Goal: Register for event/course

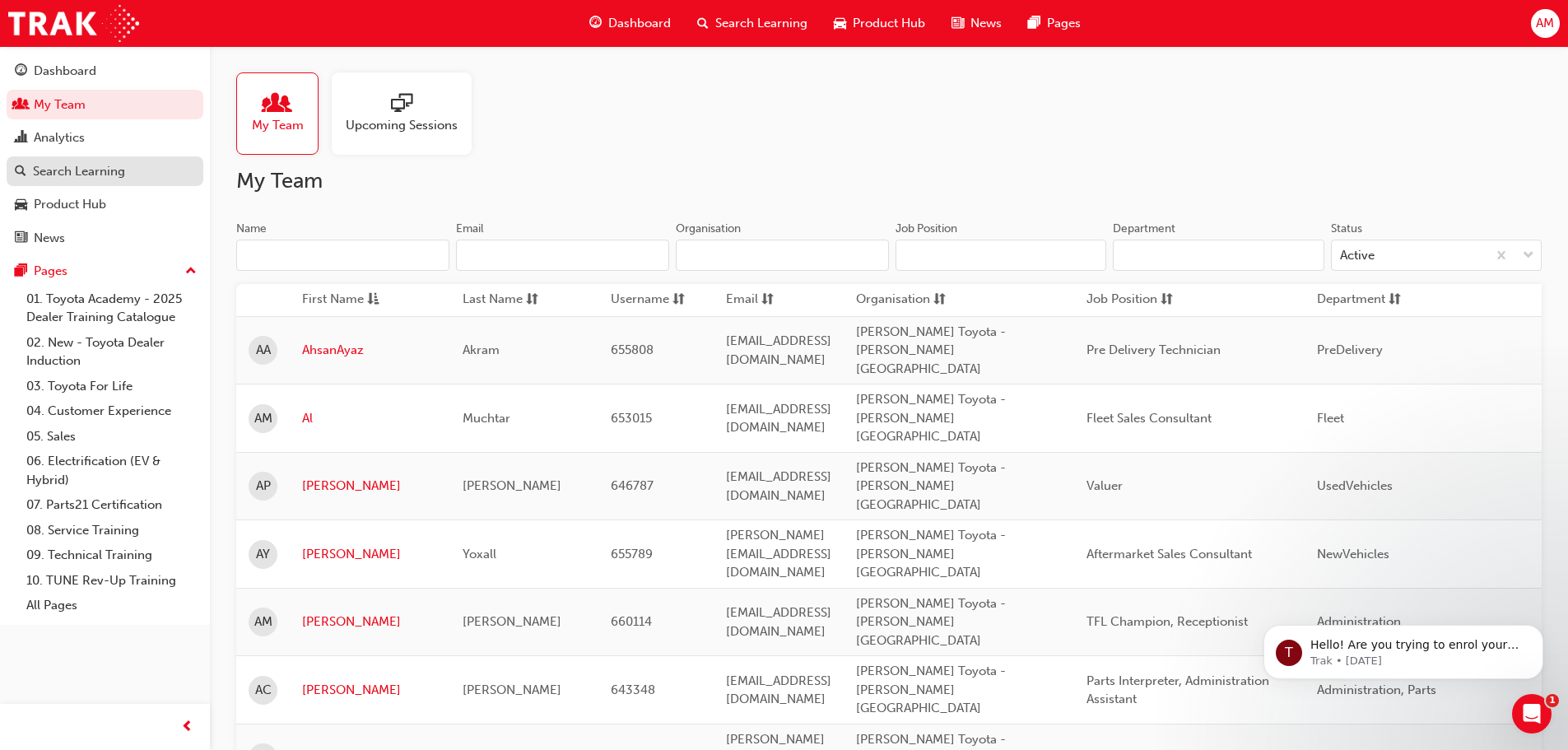
click at [112, 169] on div "Search Learning" at bounding box center [79, 172] width 92 height 19
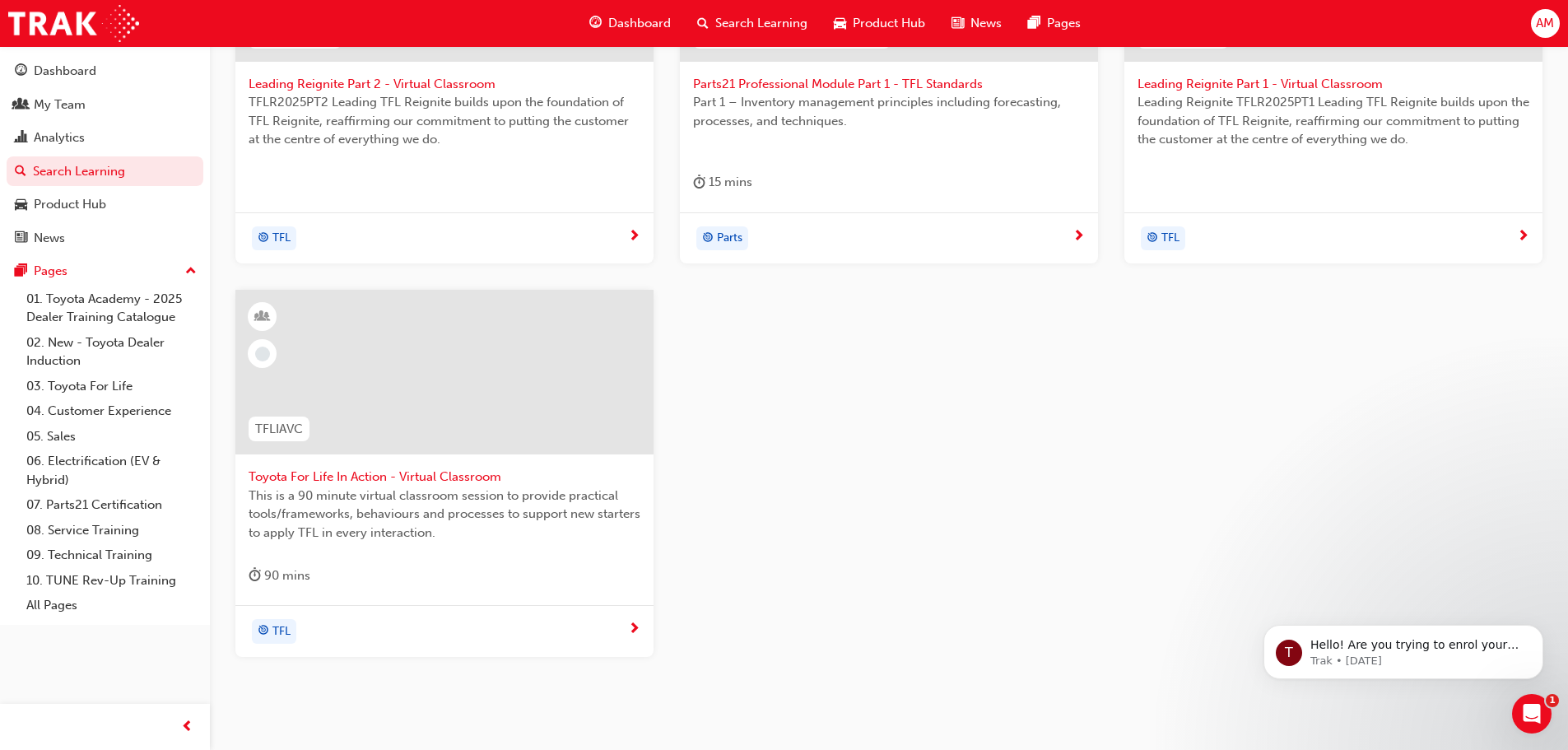
scroll to position [550, 0]
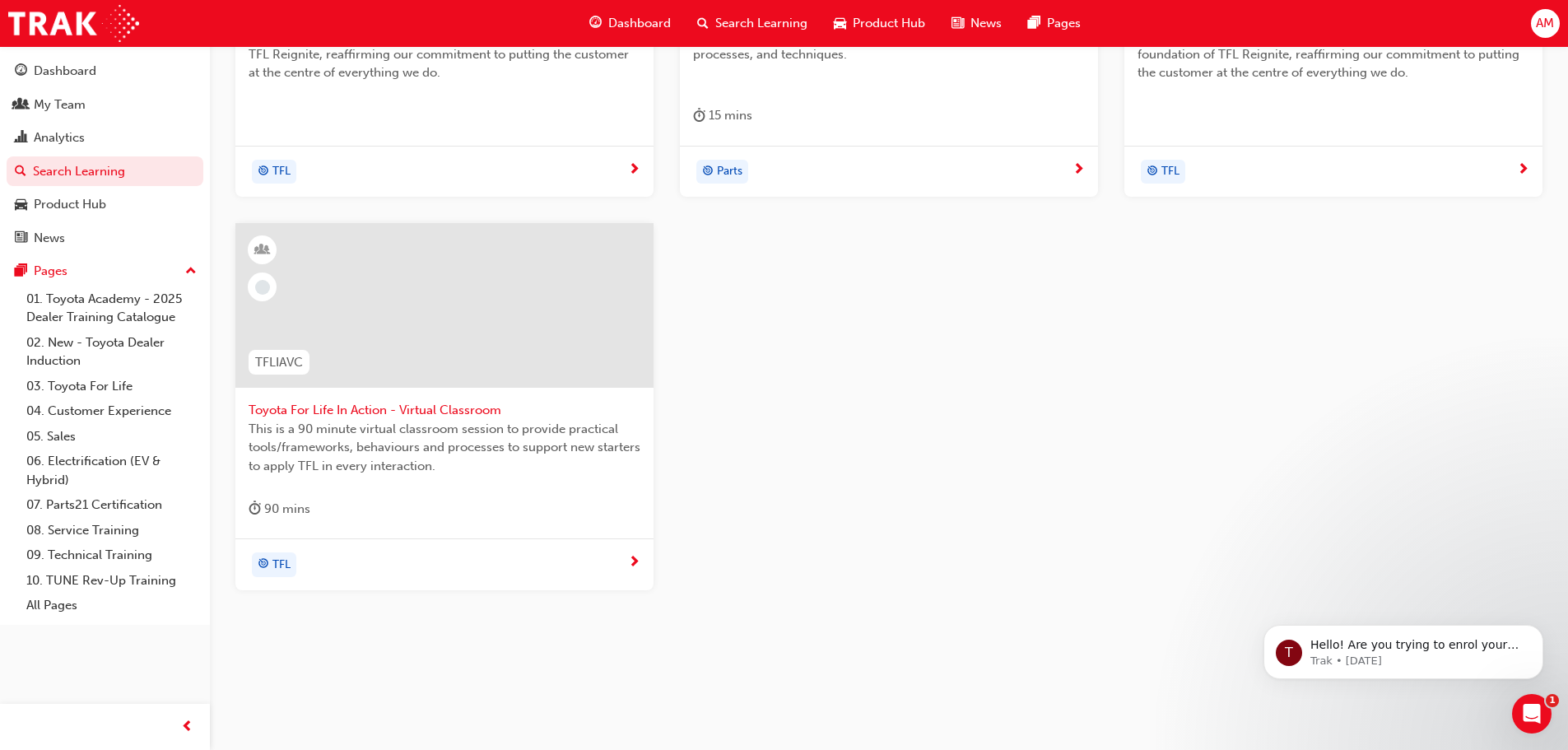
click at [412, 406] on span "Toyota For Life In Action - Virtual Classroom" at bounding box center [444, 410] width 392 height 19
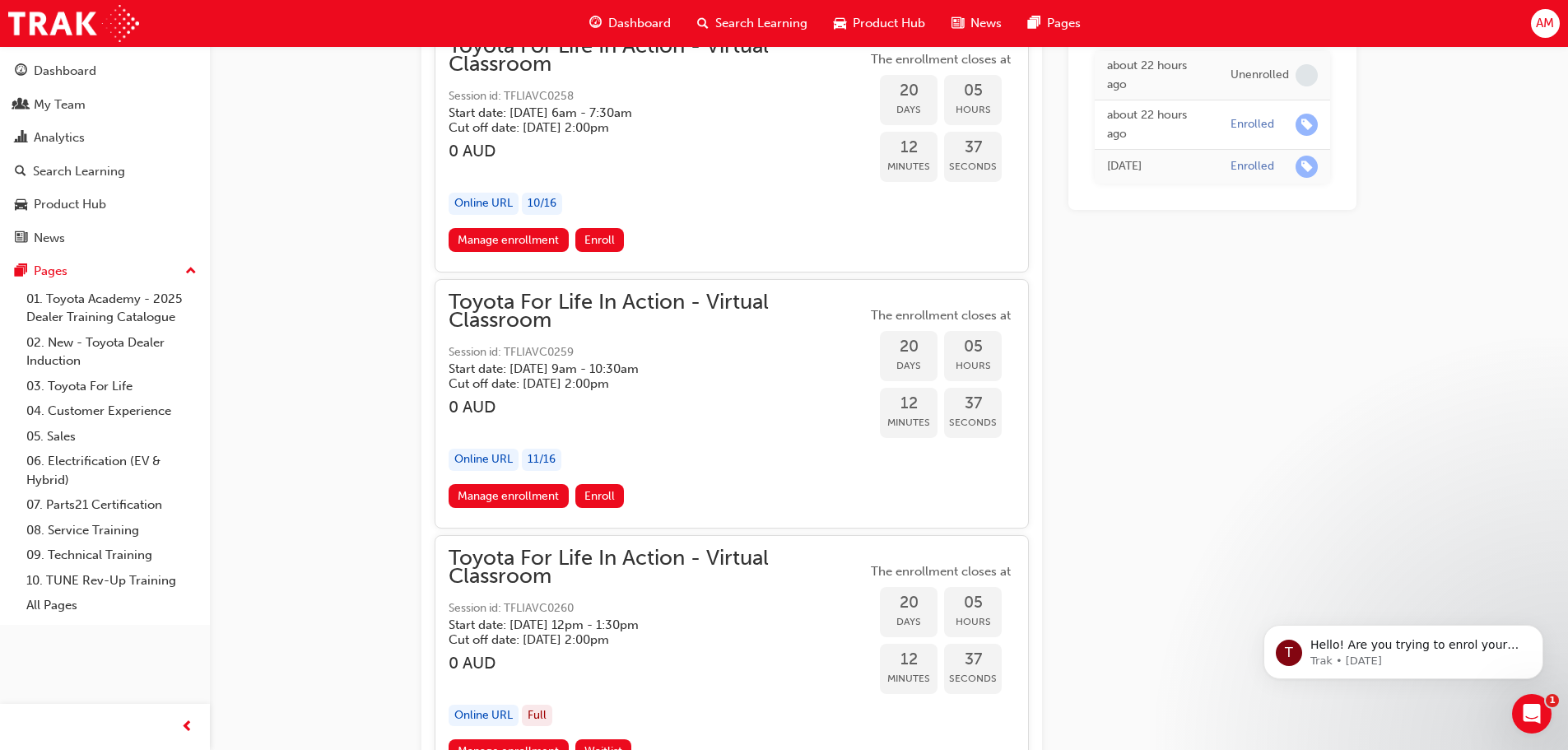
scroll to position [11261, 0]
click at [513, 497] on link "Manage enrollment" at bounding box center [508, 497] width 120 height 24
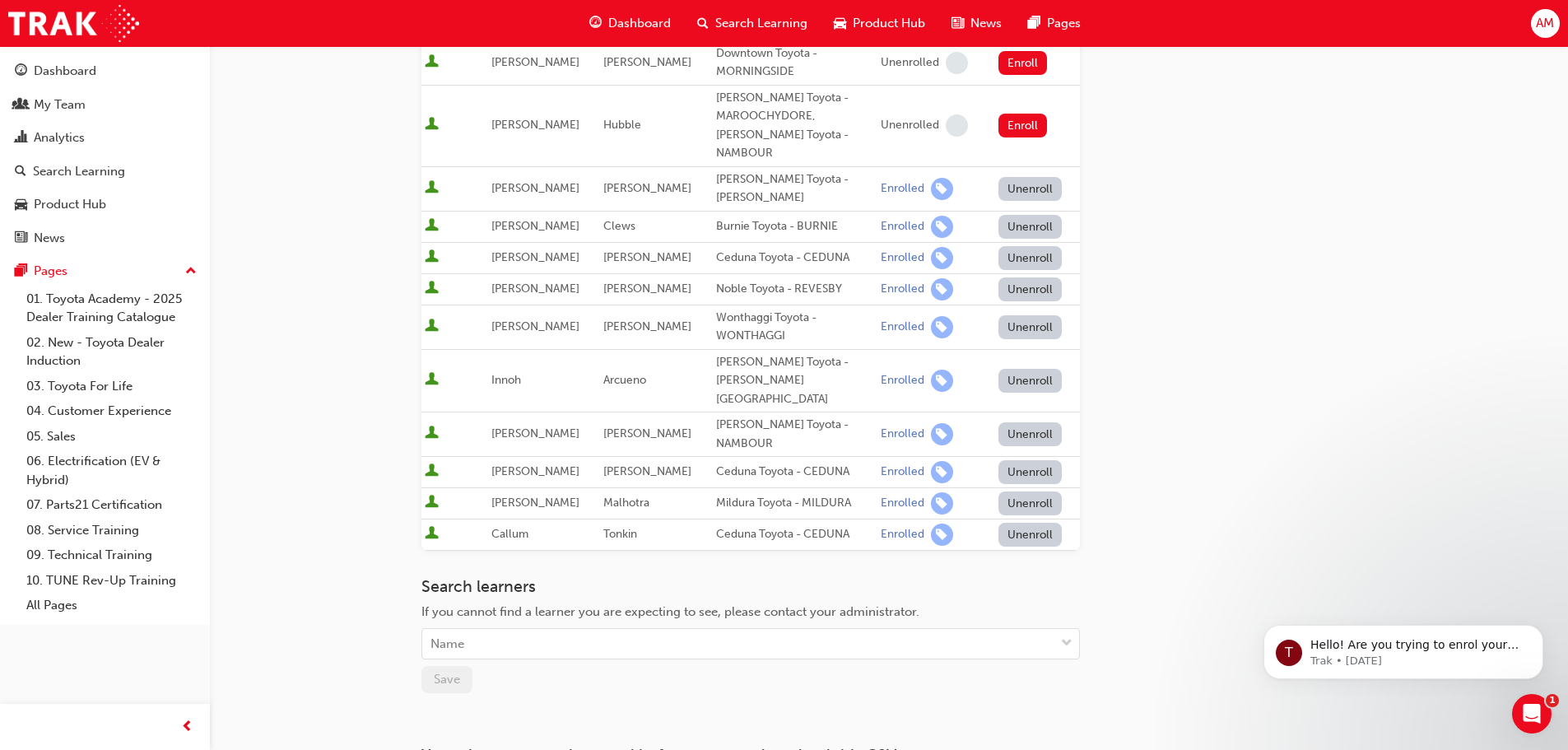
scroll to position [468, 0]
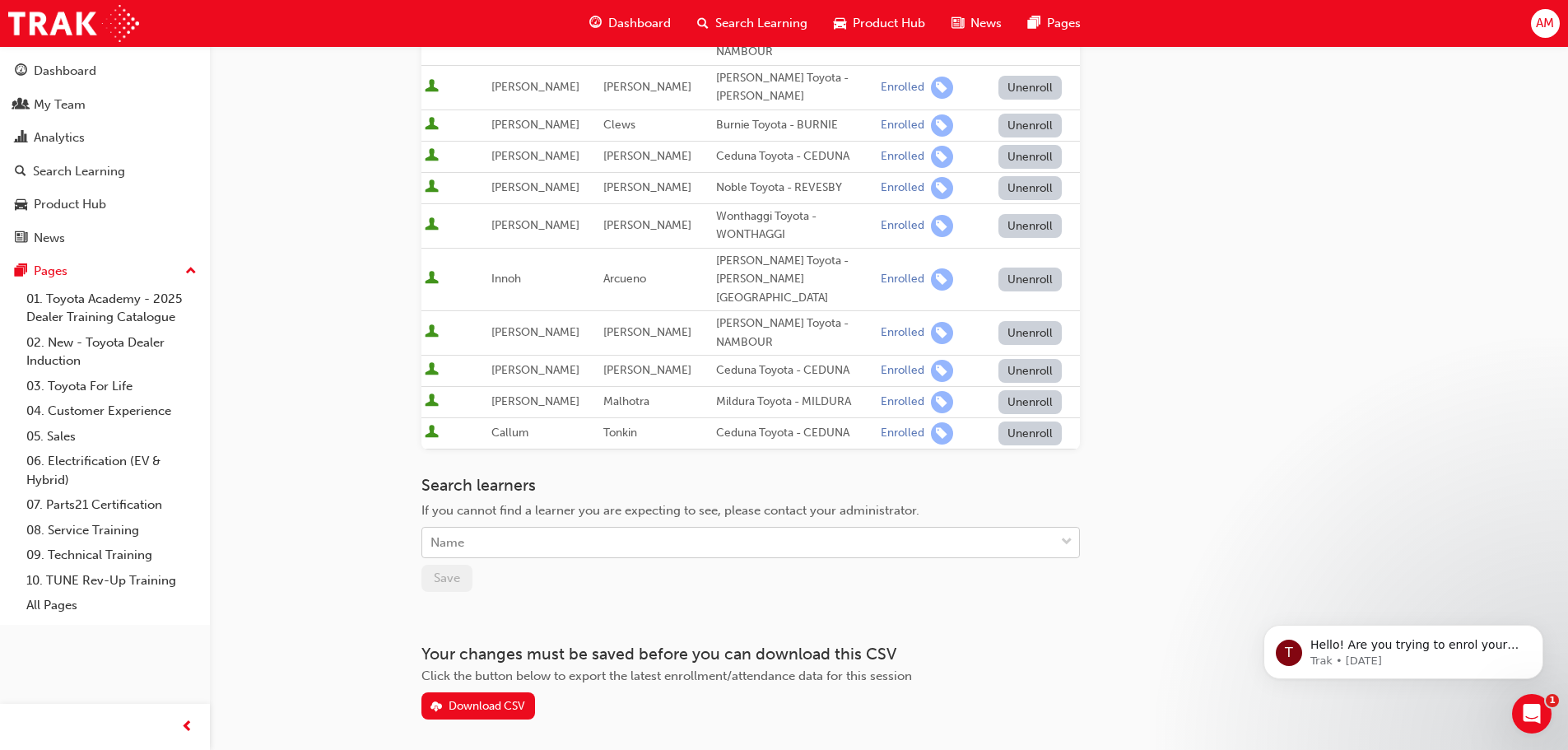
click at [510, 528] on div "Name" at bounding box center [738, 543] width 632 height 29
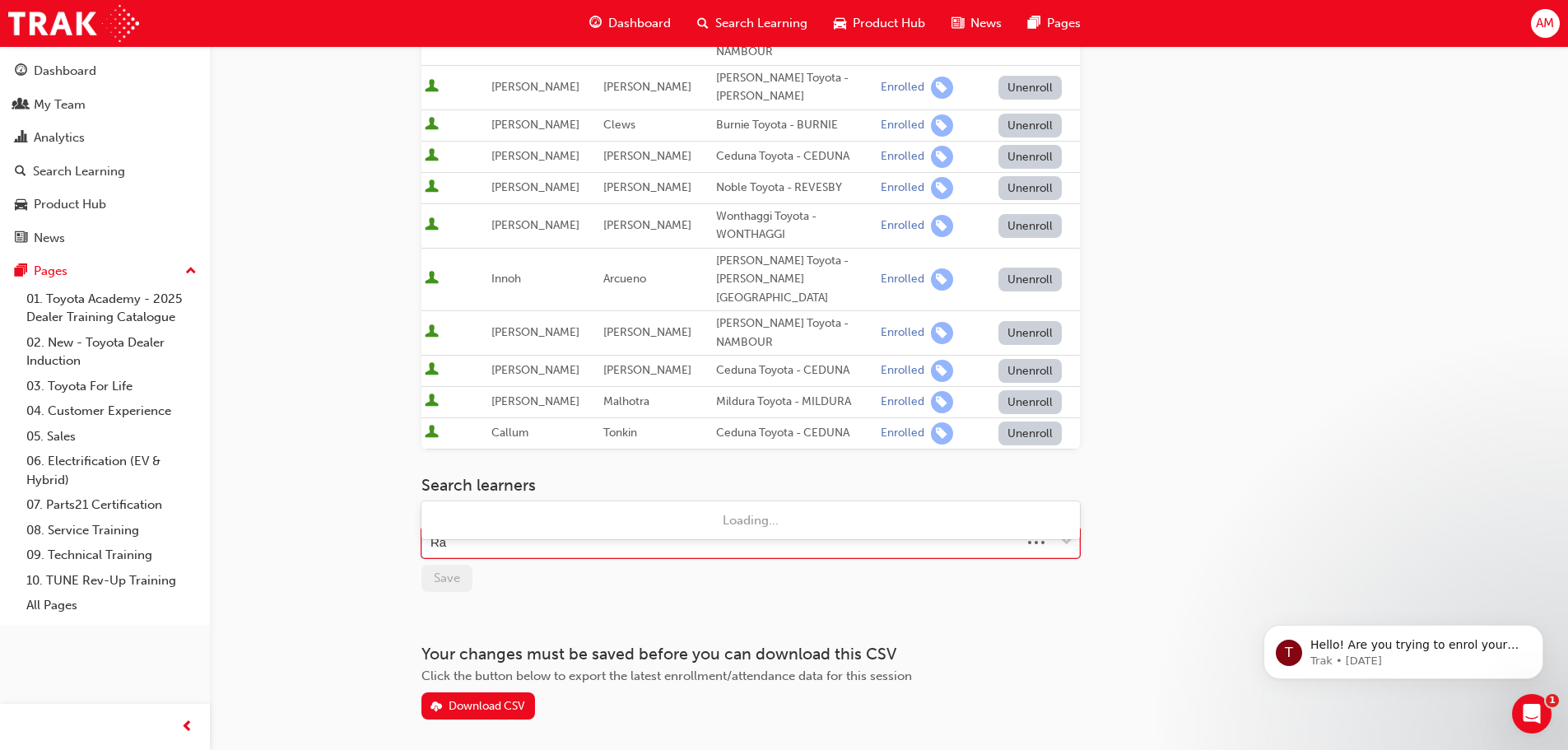
type input "R"
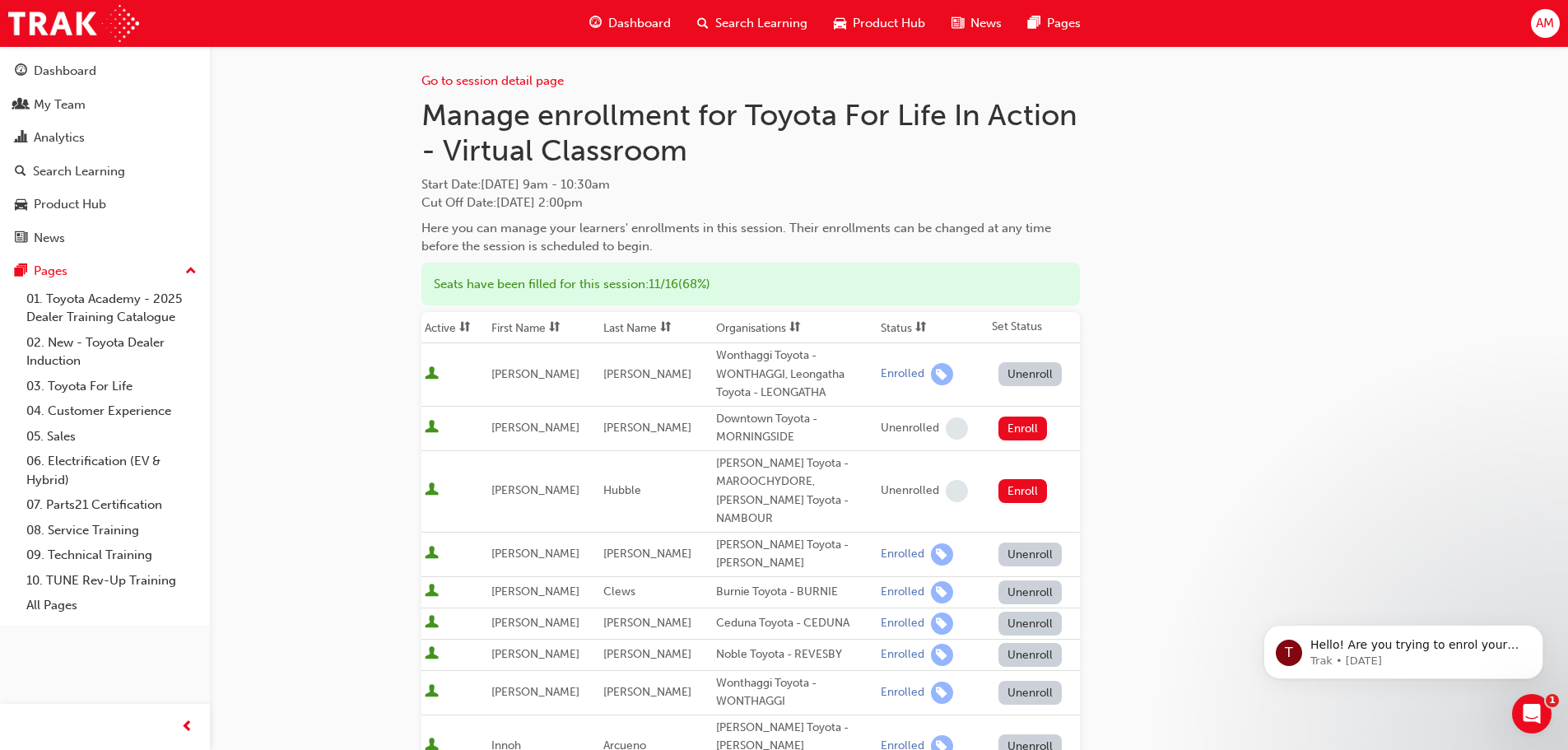
scroll to position [0, 0]
